Goal: Find specific page/section: Find specific page/section

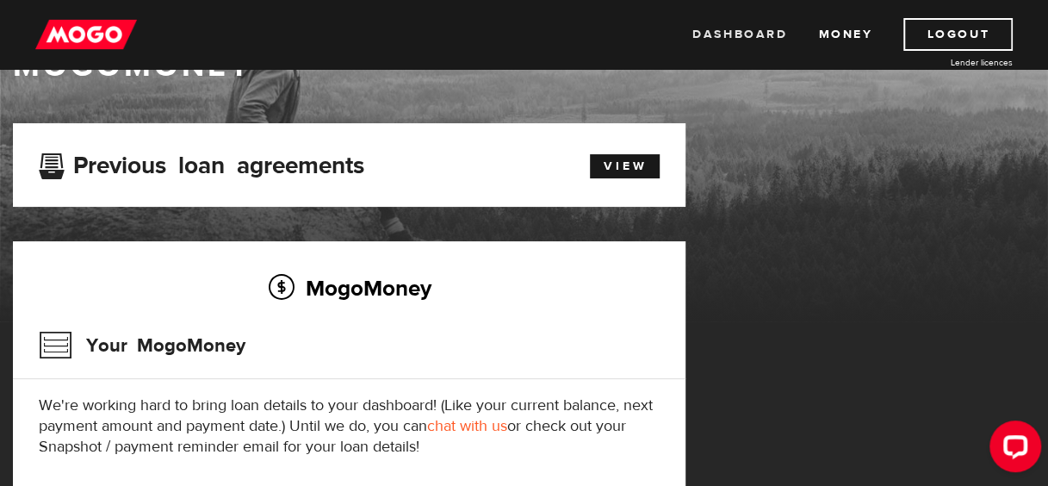
click at [759, 43] on link "Dashboard" at bounding box center [740, 34] width 95 height 33
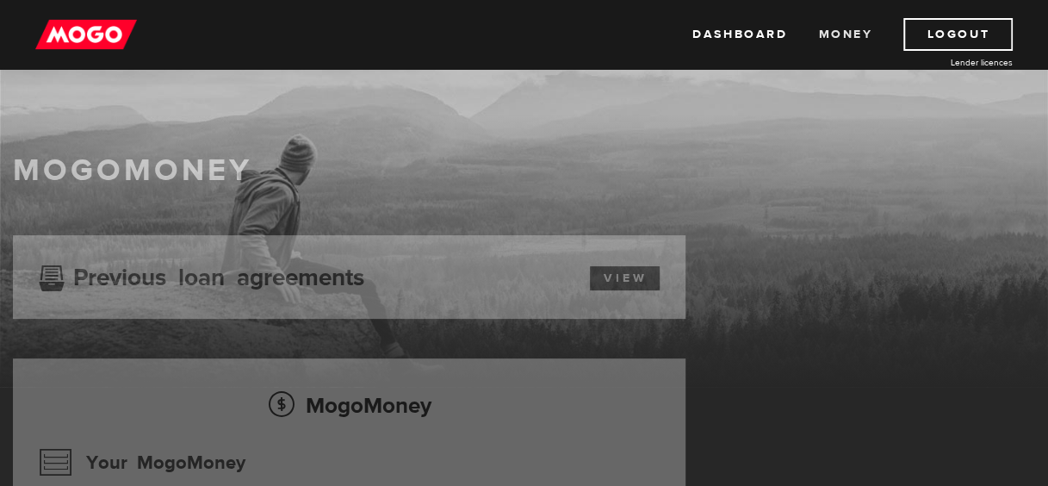
click at [860, 36] on link "Money" at bounding box center [845, 34] width 54 height 33
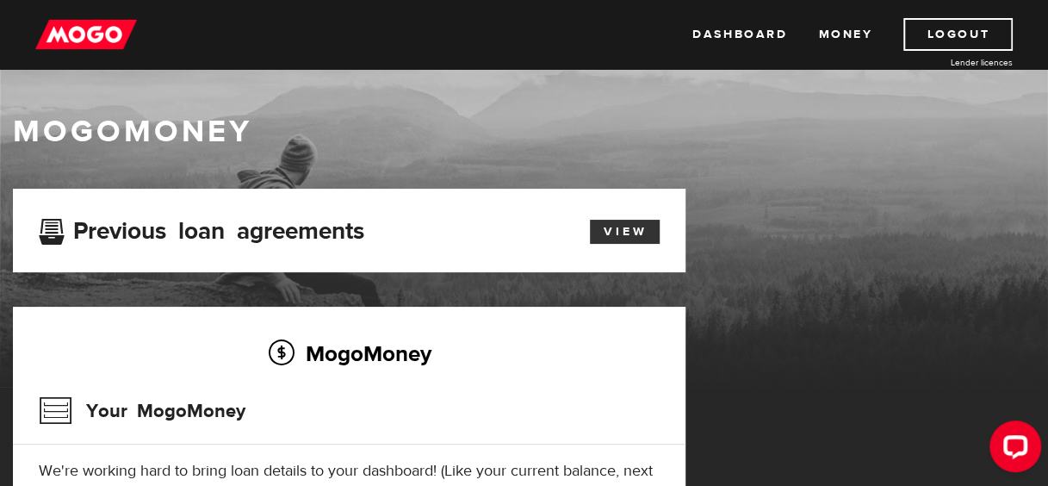
click at [640, 229] on link "View" at bounding box center [625, 232] width 70 height 24
